Goal: Find specific page/section: Find specific page/section

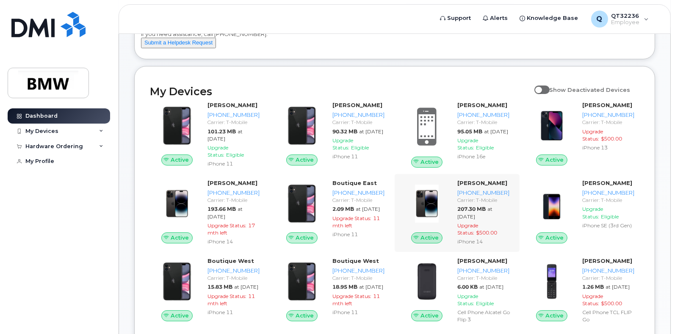
scroll to position [105, 0]
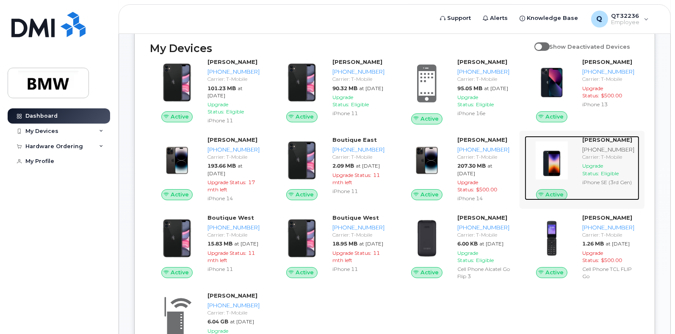
click at [608, 144] on div "[PERSON_NAME]" at bounding box center [609, 140] width 54 height 8
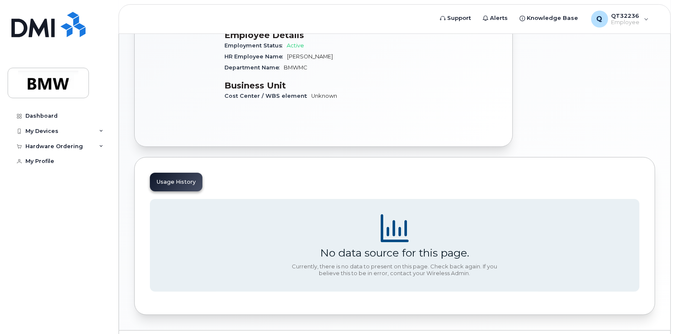
scroll to position [254, 0]
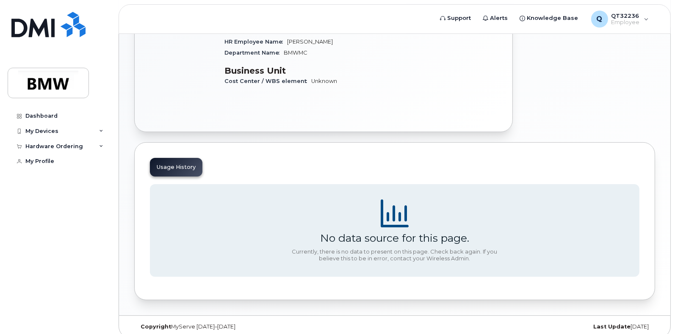
click at [175, 161] on div "Usage History" at bounding box center [176, 167] width 52 height 19
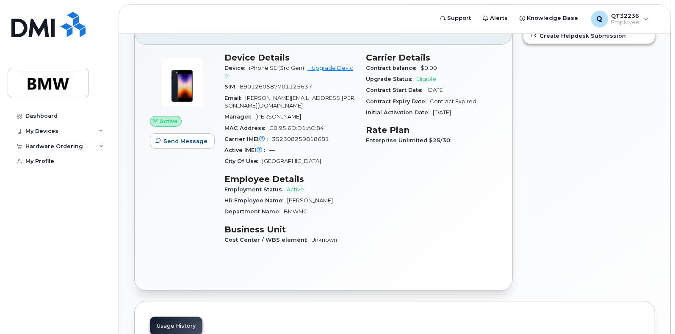
scroll to position [0, 0]
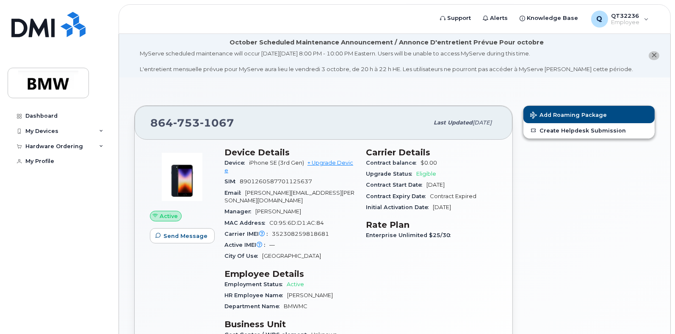
click at [498, 200] on div "Carrier Details Contract balance $0.00 Upgrade Status Eligible Contract Start D…" at bounding box center [431, 247] width 141 height 210
click at [483, 236] on div "Enterprise Unlimited $25/30" at bounding box center [431, 235] width 131 height 11
click at [549, 187] on div "Add Roaming Package Create Helpdesk Submission" at bounding box center [589, 245] width 142 height 290
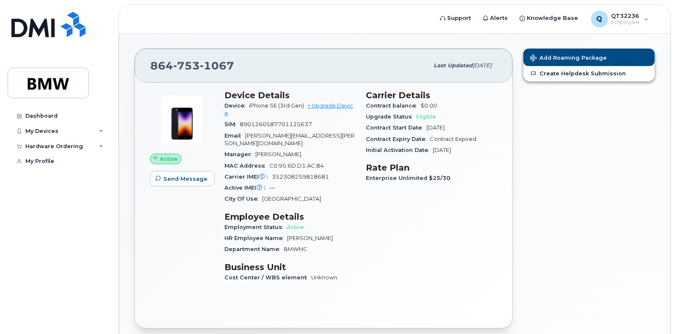
scroll to position [52, 0]
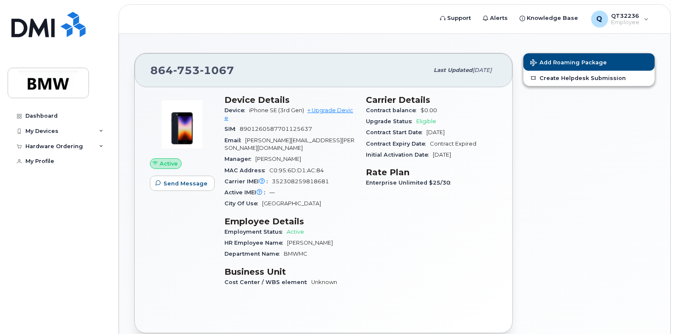
click at [446, 181] on span "Enterprise Unlimited $25/30" at bounding box center [410, 182] width 89 height 6
click at [582, 182] on div "Add Roaming Package Create Helpdesk Submission" at bounding box center [589, 193] width 142 height 290
